Goal: Transaction & Acquisition: Purchase product/service

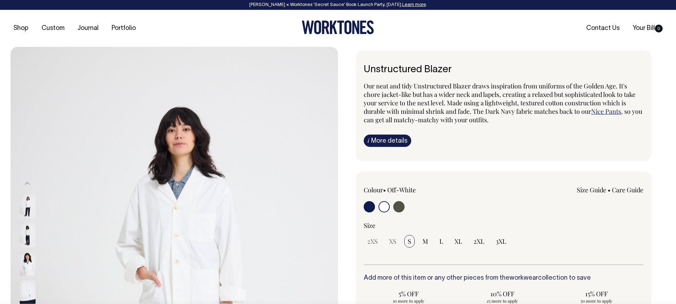
select select "Off-White"
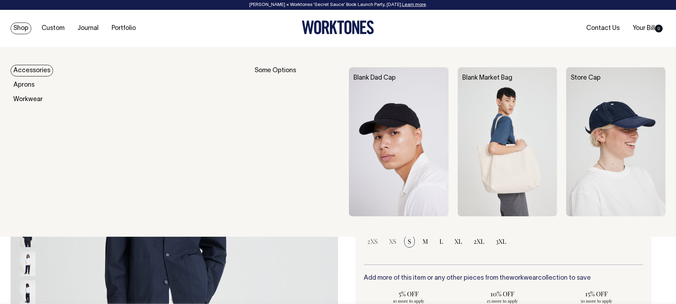
click at [20, 29] on link "Shop" at bounding box center [21, 29] width 21 height 12
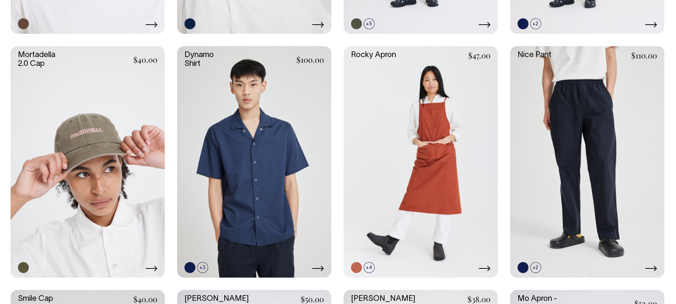
scroll to position [791, 0]
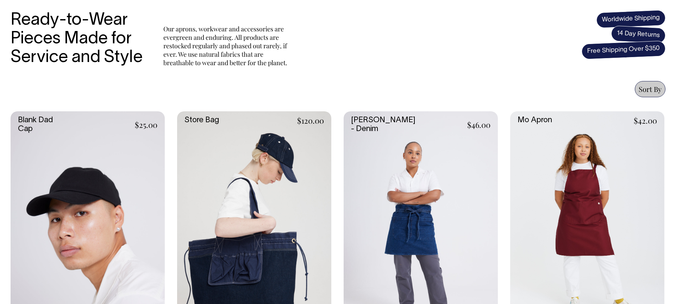
click at [119, 121] on link at bounding box center [88, 226] width 154 height 231
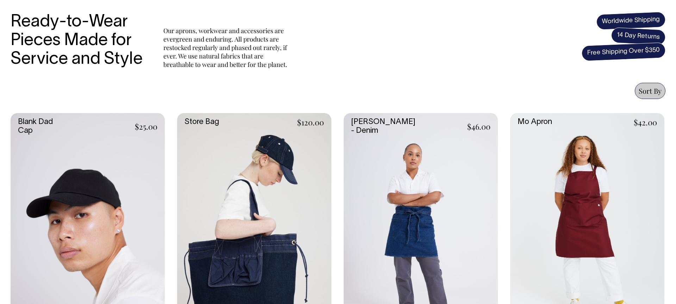
scroll to position [237, 0]
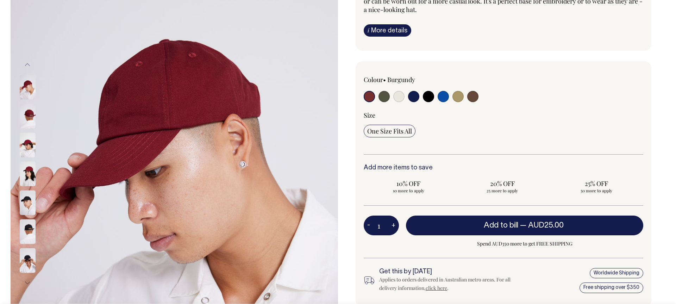
scroll to position [119, 0]
click at [389, 223] on button "+" at bounding box center [393, 225] width 11 height 14
type input "2"
drag, startPoint x: 386, startPoint y: 224, endPoint x: 377, endPoint y: 224, distance: 8.5
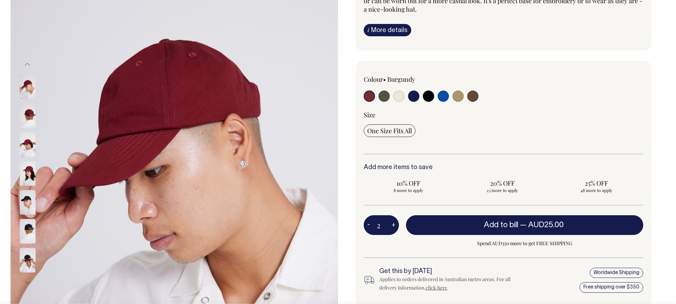
click at [377, 224] on input "2" at bounding box center [381, 225] width 35 height 20
type input "40"
radio input "true"
type input "40"
